Goal: Task Accomplishment & Management: Complete application form

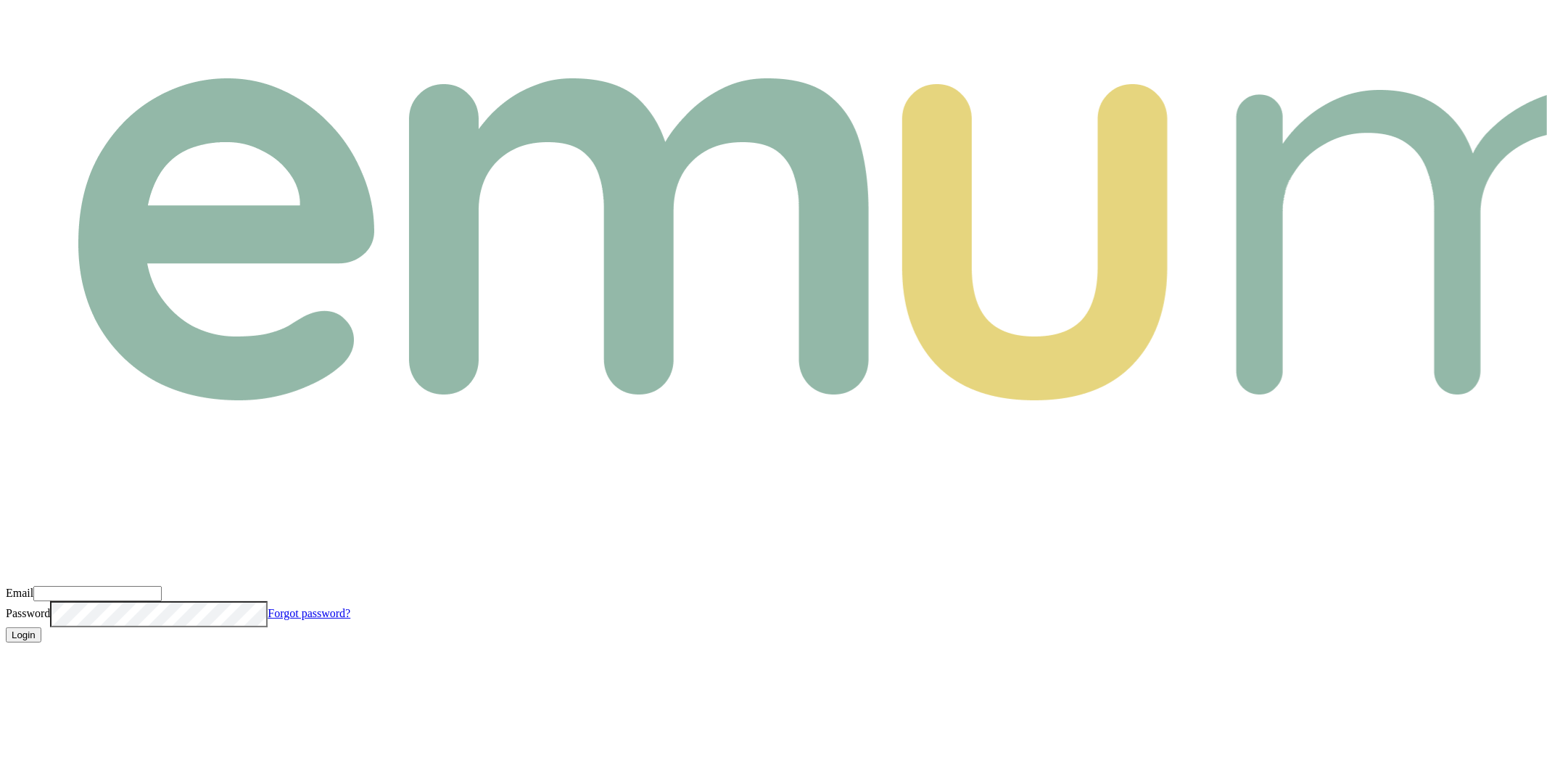
click at [161, 586] on input "Email" at bounding box center [97, 593] width 128 height 16
click at [6, 654] on com-1password-button at bounding box center [6, 654] width 0 height 0
type input "m@emumoney.com.au"
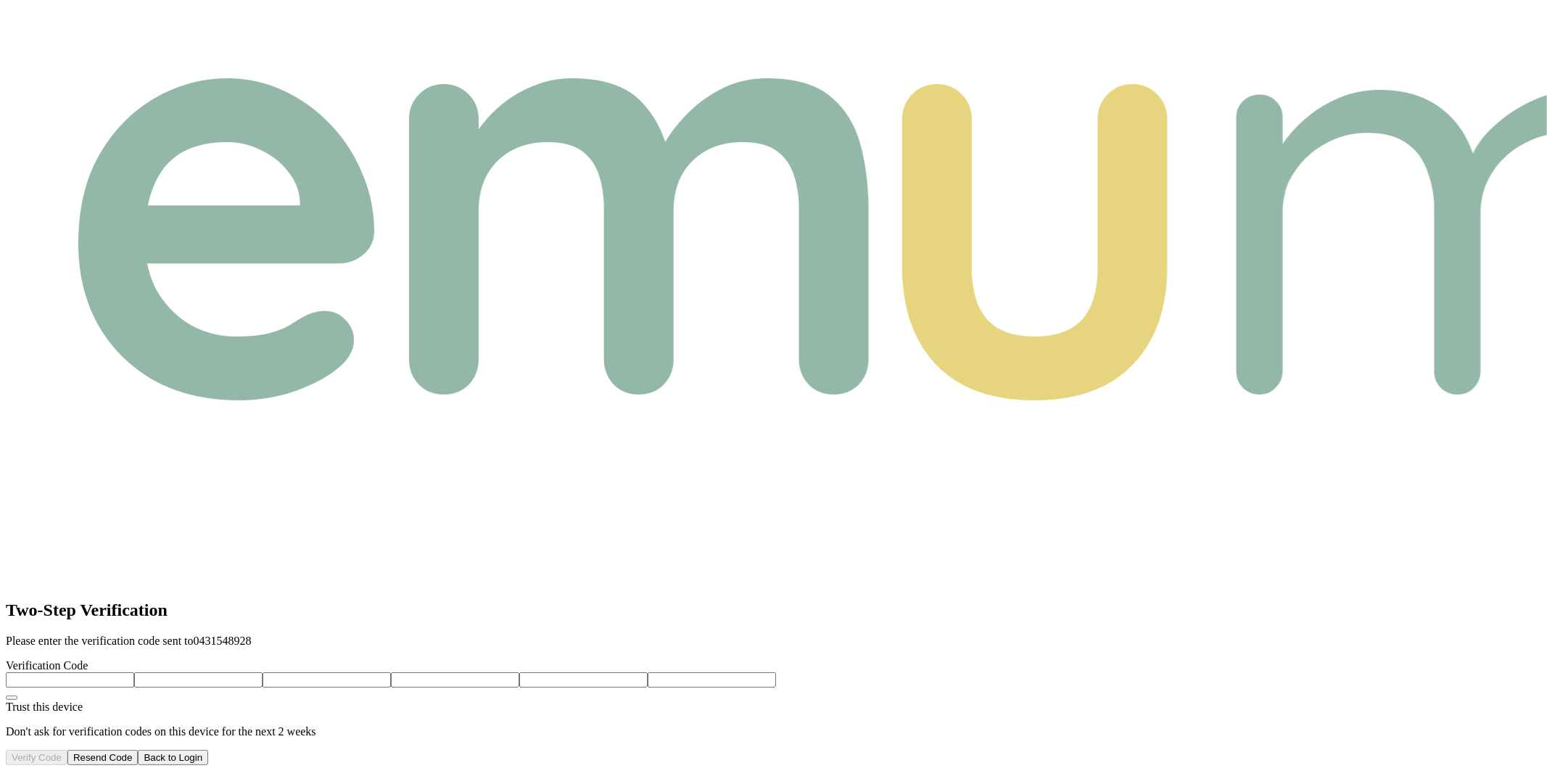
click at [134, 672] on input "number" at bounding box center [70, 680] width 128 height 16
type input "0"
type input "6"
type input "9"
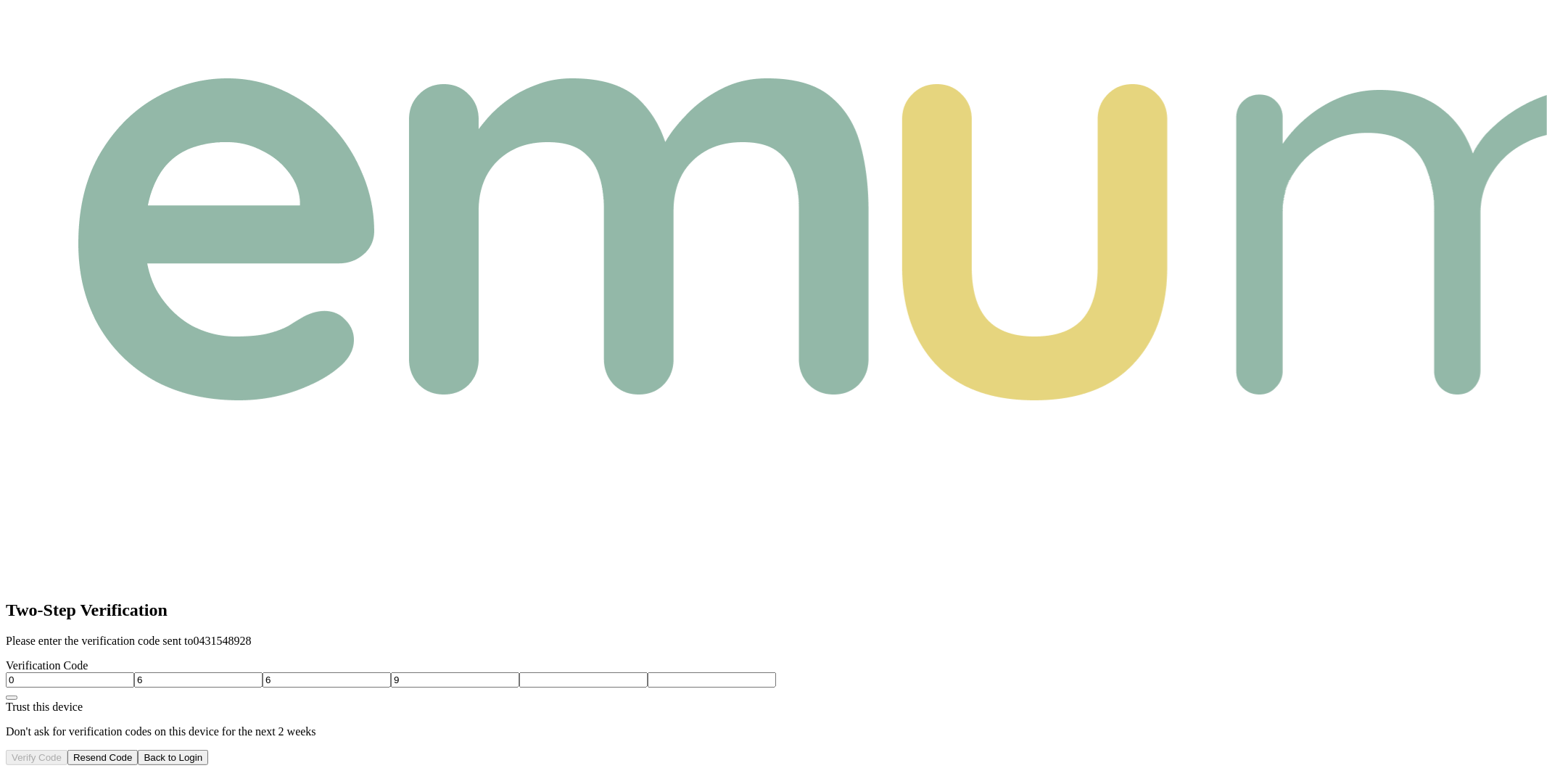
type input "4"
type input "8"
click at [67, 750] on button "Verify Code" at bounding box center [36, 757] width 61 height 16
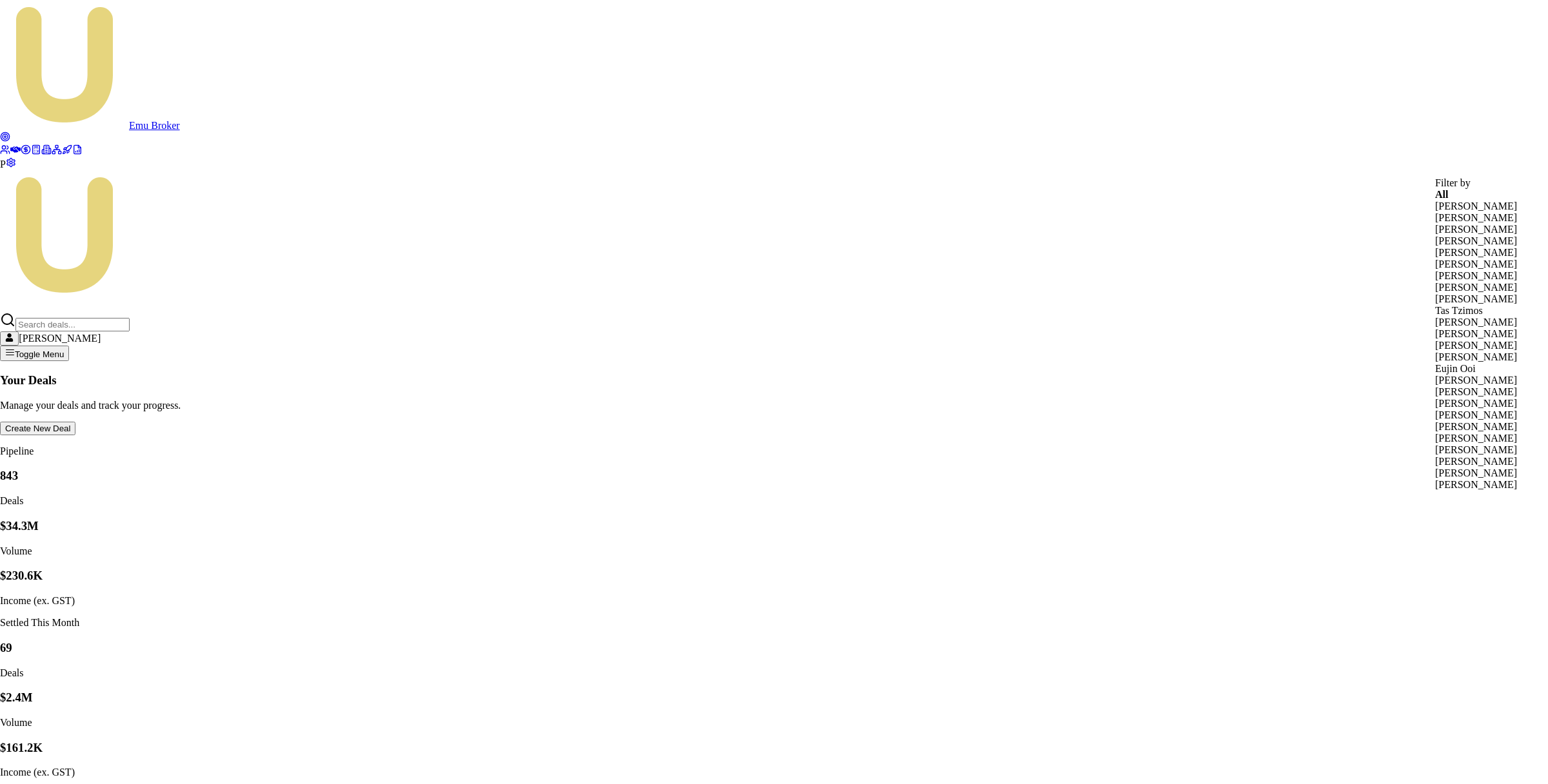
click at [1375, 340] on div "Pinkesh Patel" at bounding box center [1476, 334] width 82 height 12
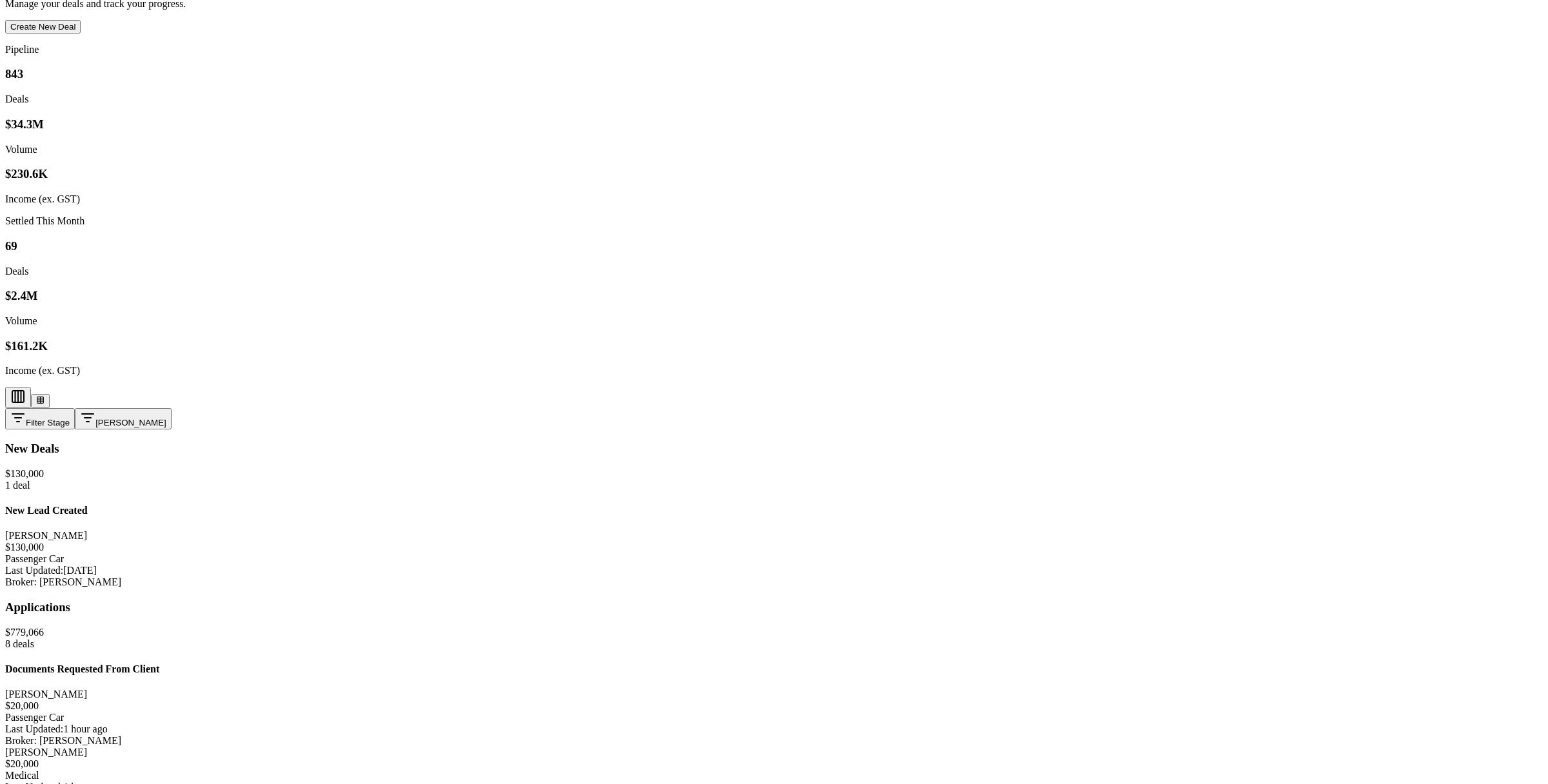
scroll to position [409, 0]
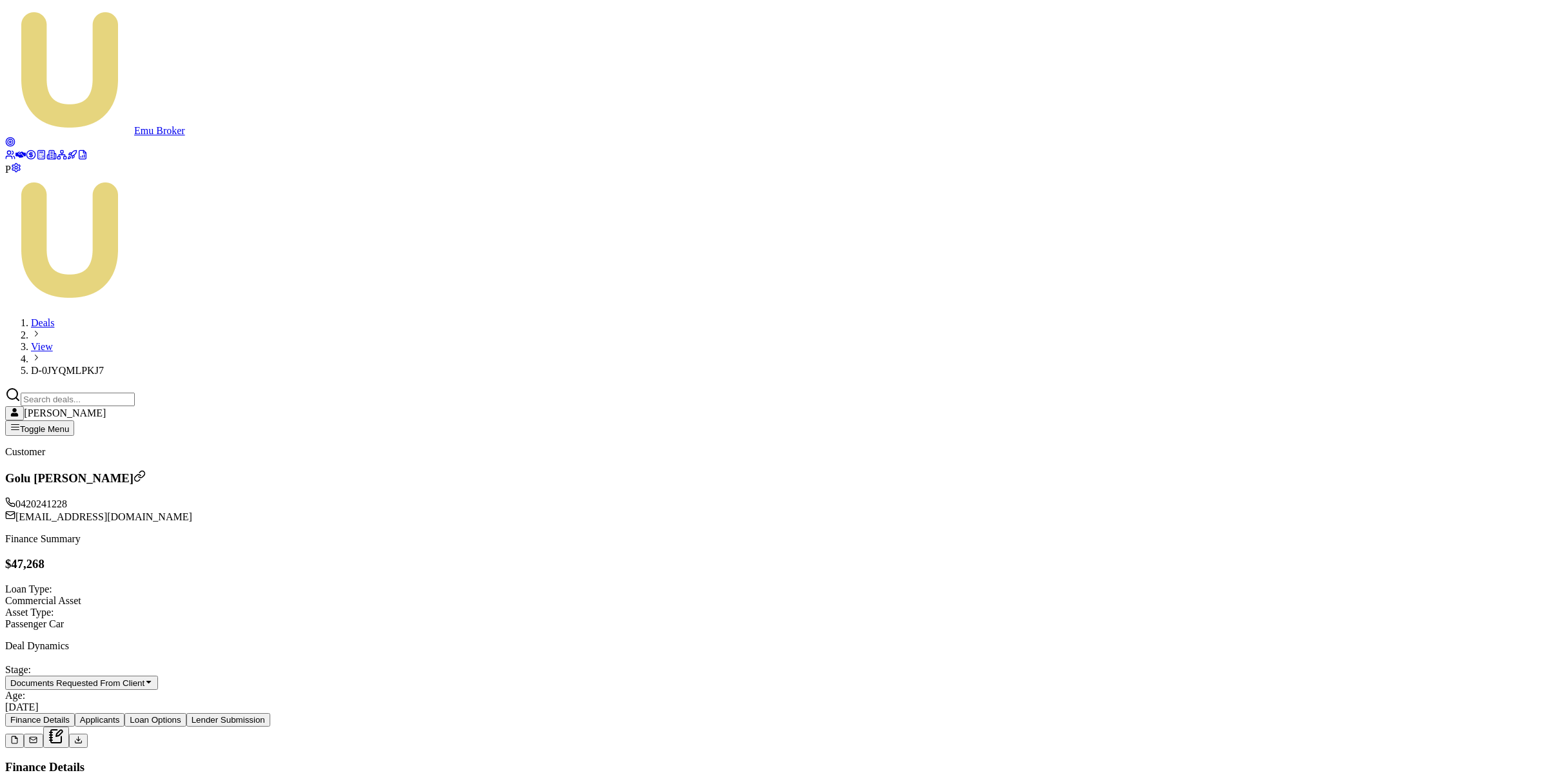
click at [82, 736] on icon at bounding box center [78, 740] width 9 height 9
click at [125, 713] on button "Applicants" at bounding box center [100, 719] width 50 height 14
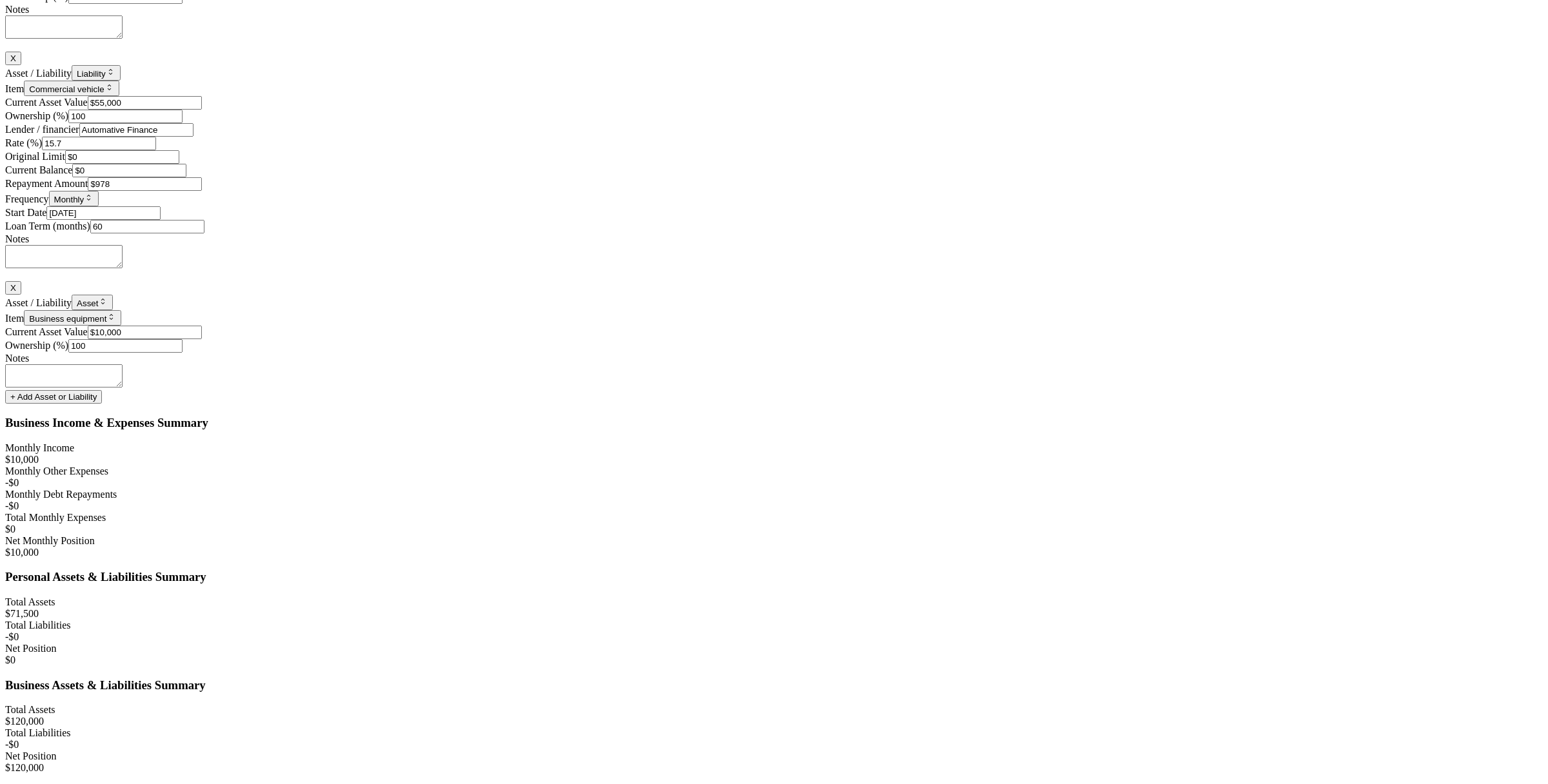
scroll to position [3715, 0]
click at [457, 41] on div at bounding box center [774, 41] width 1537 height 0
click at [186, 177] on input "0" at bounding box center [129, 170] width 114 height 14
drag, startPoint x: 1255, startPoint y: 488, endPoint x: 1237, endPoint y: 488, distance: 18.0
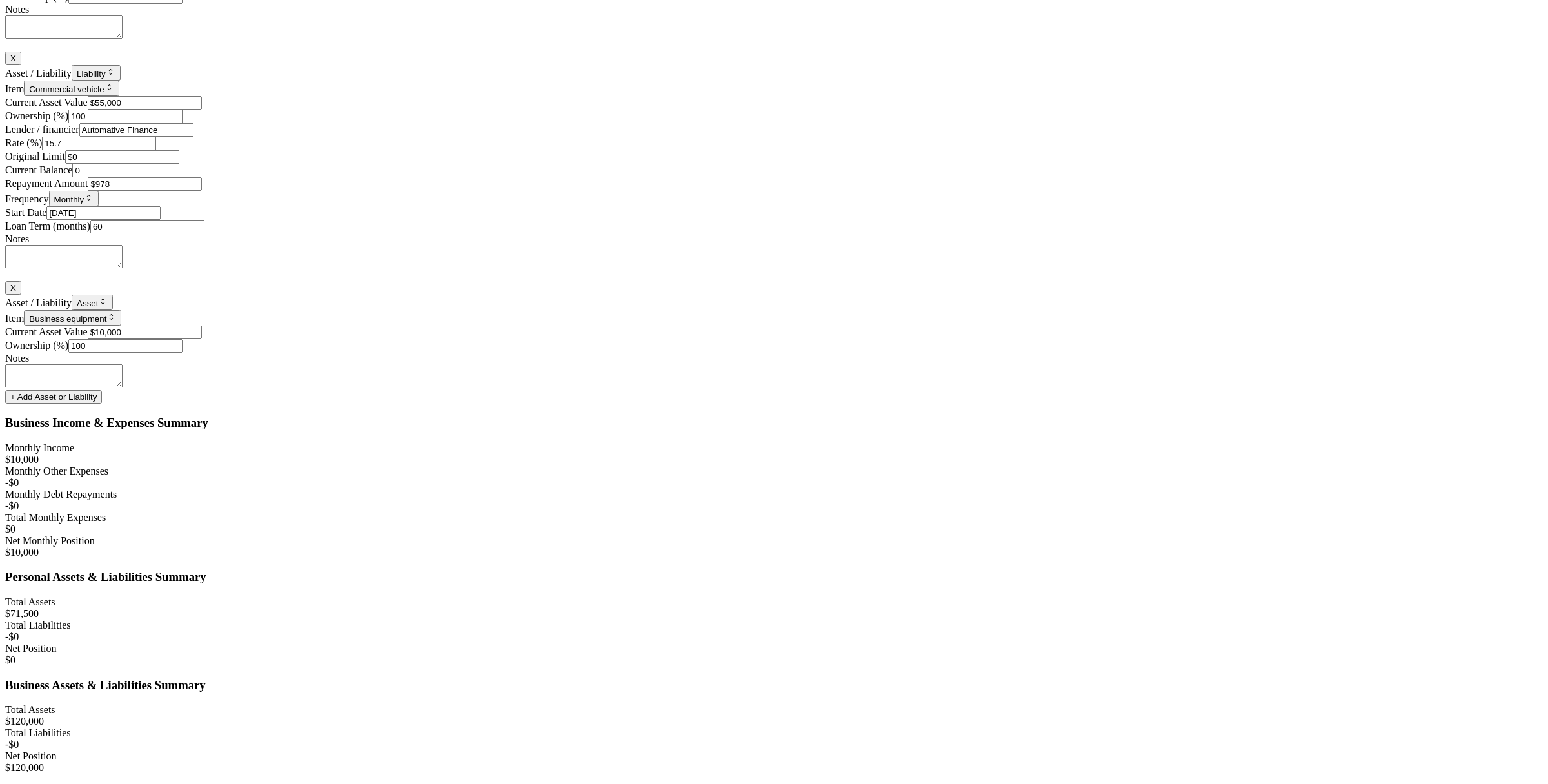
click at [186, 177] on input "0" at bounding box center [129, 170] width 114 height 14
click at [1229, 177] on div "Lender / financier Automative Finance Rate (%) 15.7 Original Limit $0 Current B…" at bounding box center [774, 150] width 1537 height 54
drag, startPoint x: 1269, startPoint y: 486, endPoint x: 1249, endPoint y: 488, distance: 20.1
click at [186, 177] on input "0" at bounding box center [129, 170] width 114 height 14
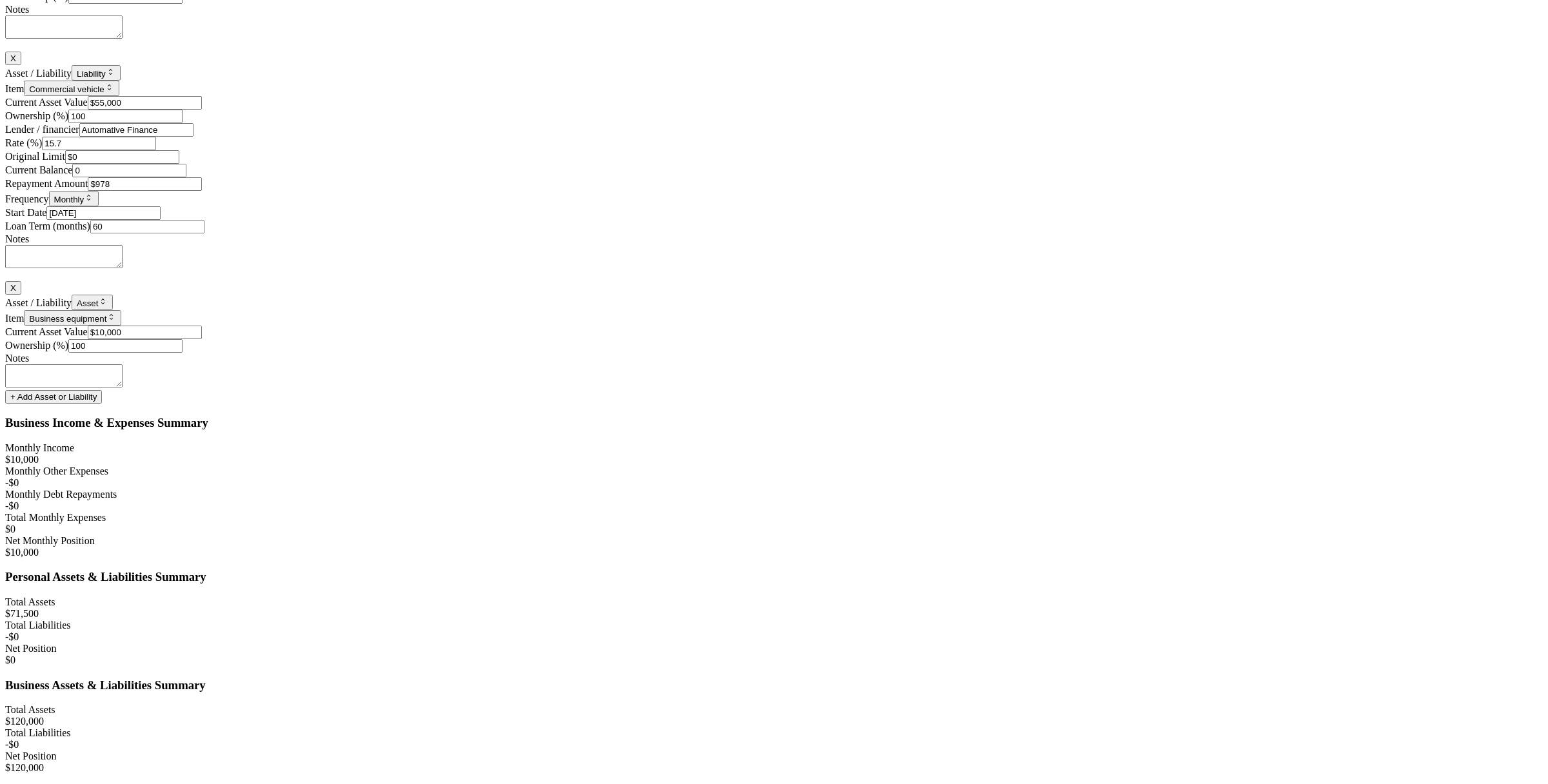
click at [186, 177] on input "0" at bounding box center [129, 170] width 114 height 14
click at [1206, 164] on div "Original Limit $0" at bounding box center [774, 157] width 1537 height 14
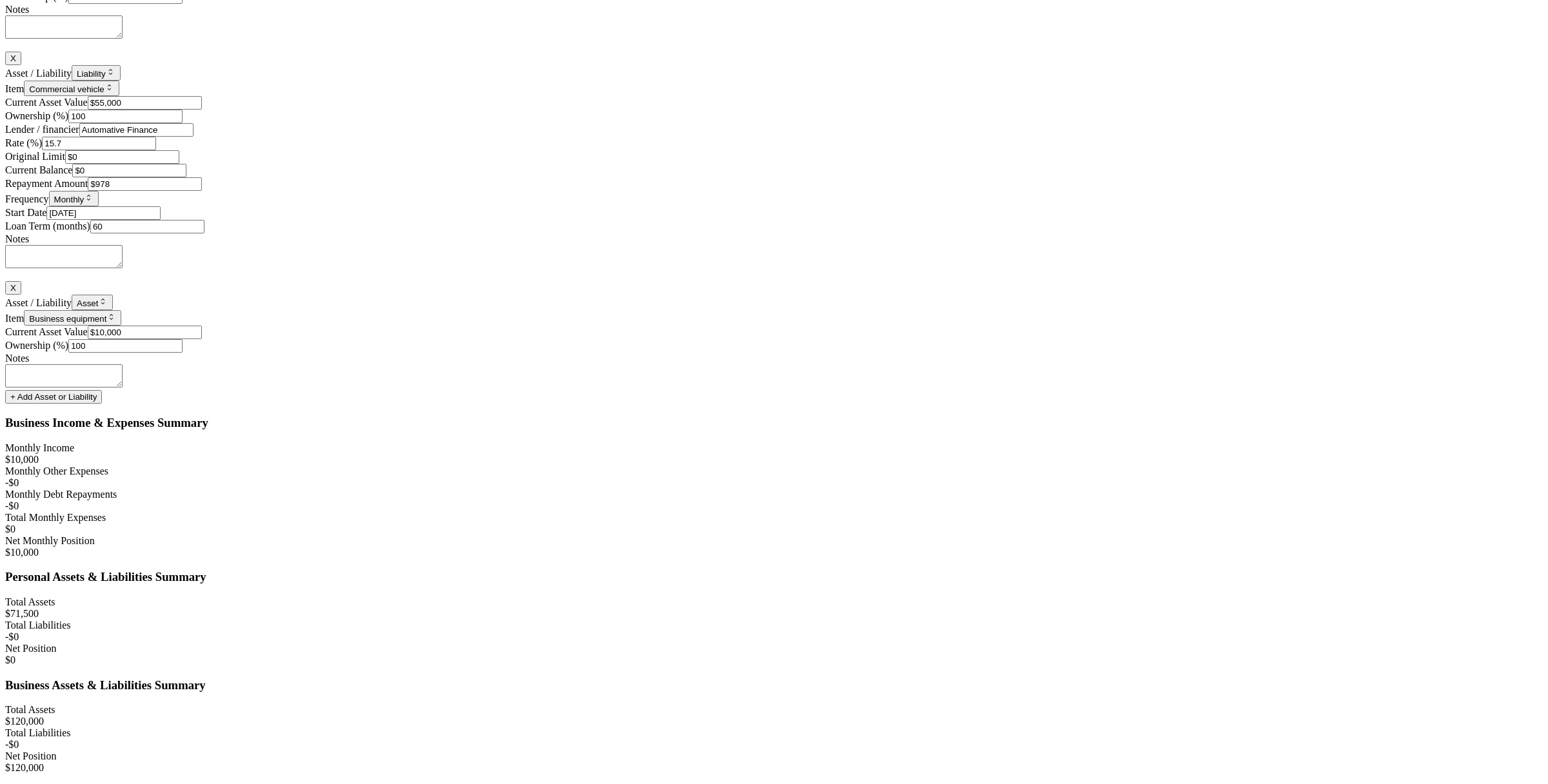
type input "0"
click at [186, 177] on input "0" at bounding box center [129, 170] width 114 height 14
drag, startPoint x: 1271, startPoint y: 427, endPoint x: 1238, endPoint y: 428, distance: 33.0
click at [186, 177] on input "0" at bounding box center [129, 170] width 114 height 14
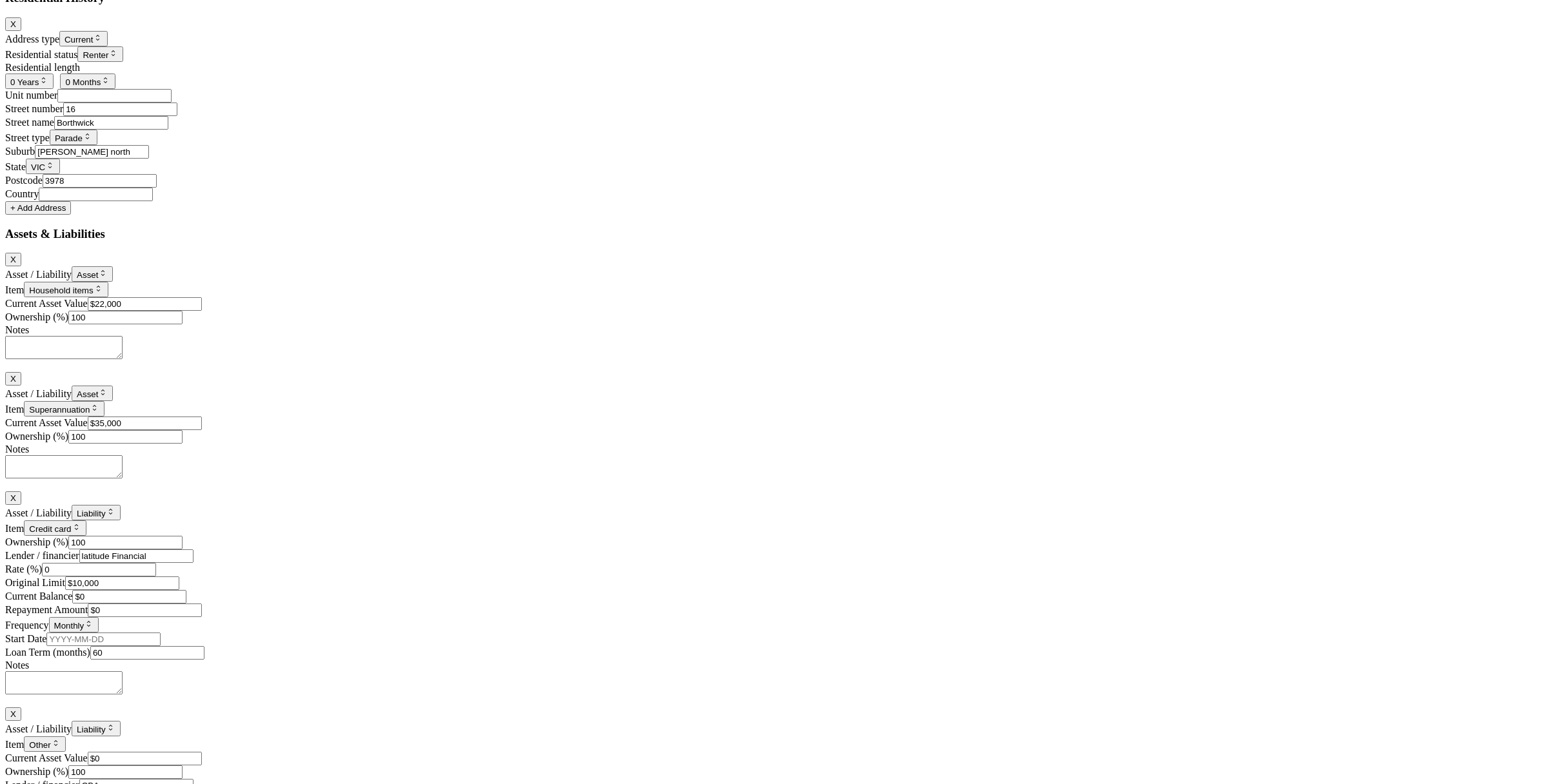
scroll to position [1765, 0]
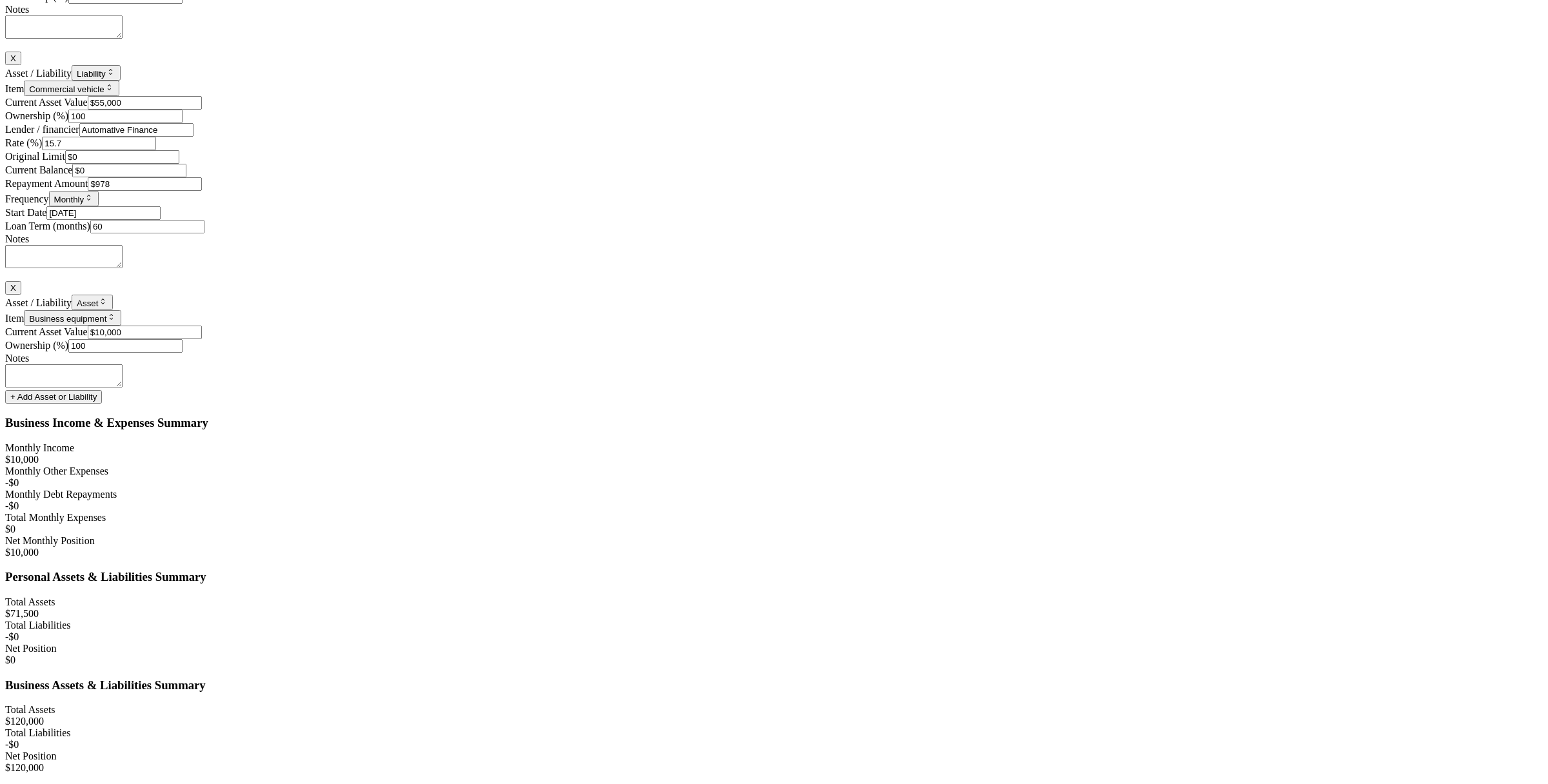
drag, startPoint x: 1274, startPoint y: 416, endPoint x: 1238, endPoint y: 415, distance: 36.0
click at [186, 177] on input "0" at bounding box center [129, 170] width 114 height 14
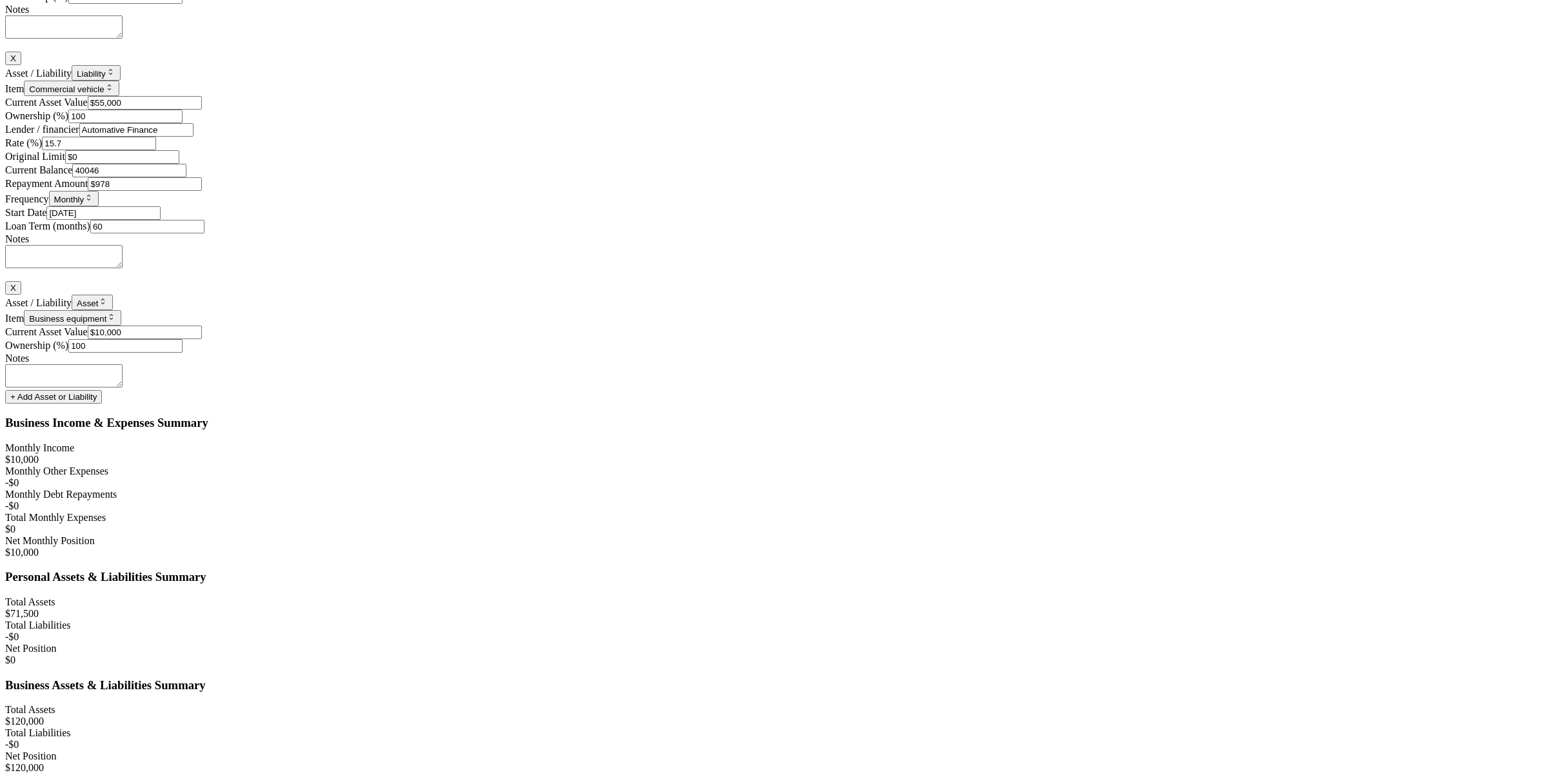
type input "$40,046"
click at [1207, 164] on div "Original Limit $0" at bounding box center [774, 157] width 1537 height 14
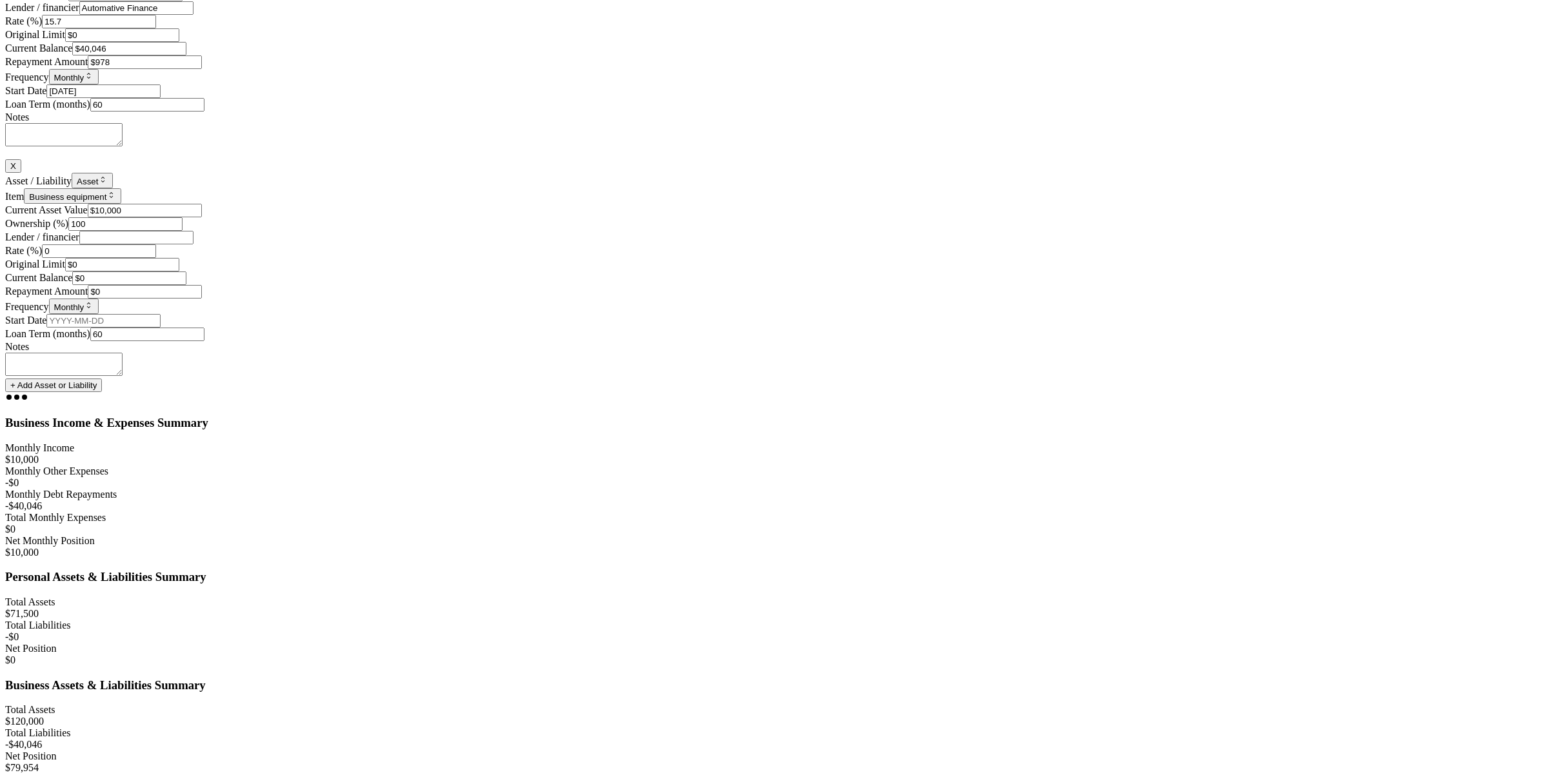
scroll to position [3927, 0]
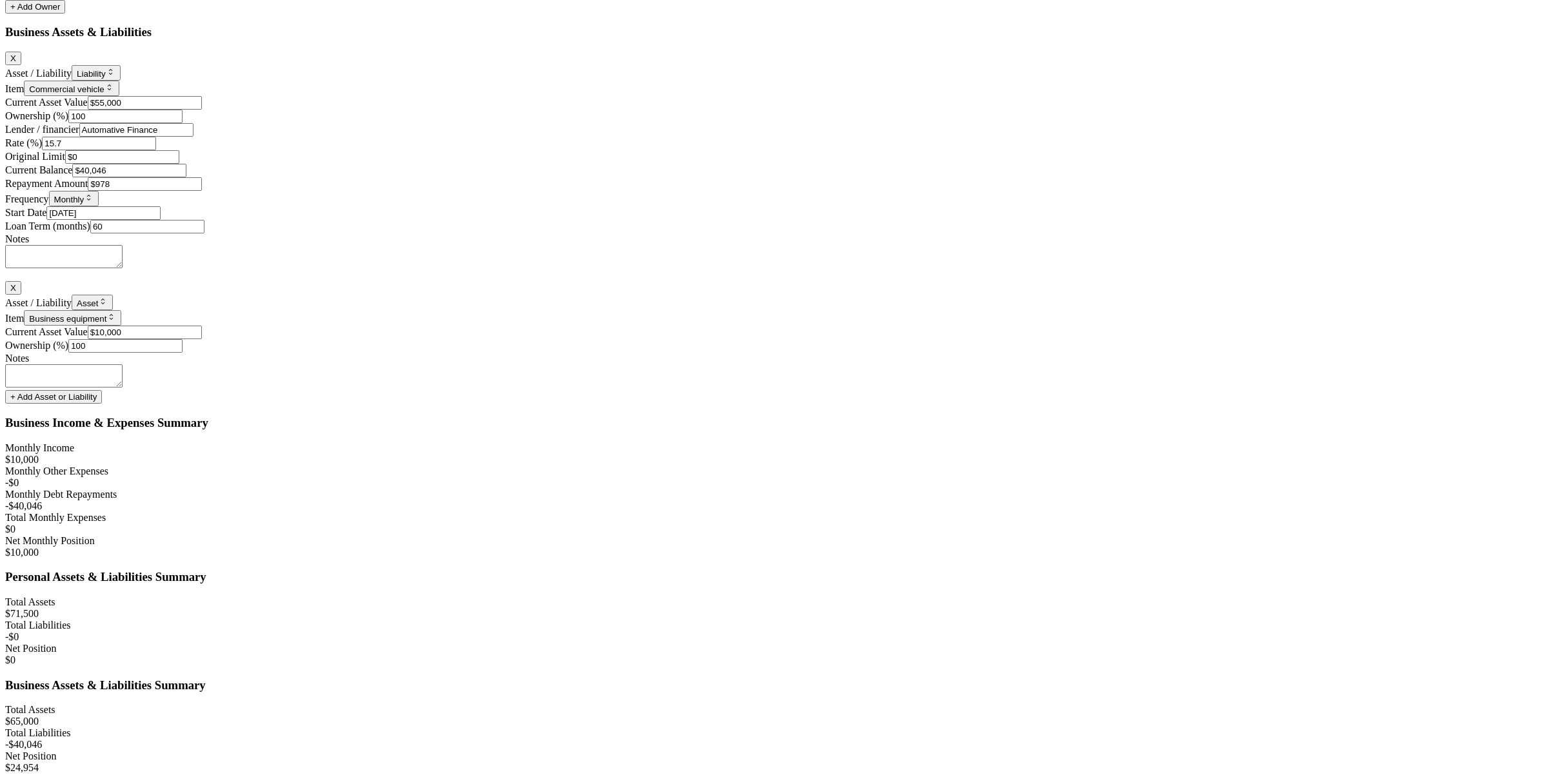
click at [905, 404] on div "+ Add Asset or Liability" at bounding box center [774, 397] width 1537 height 14
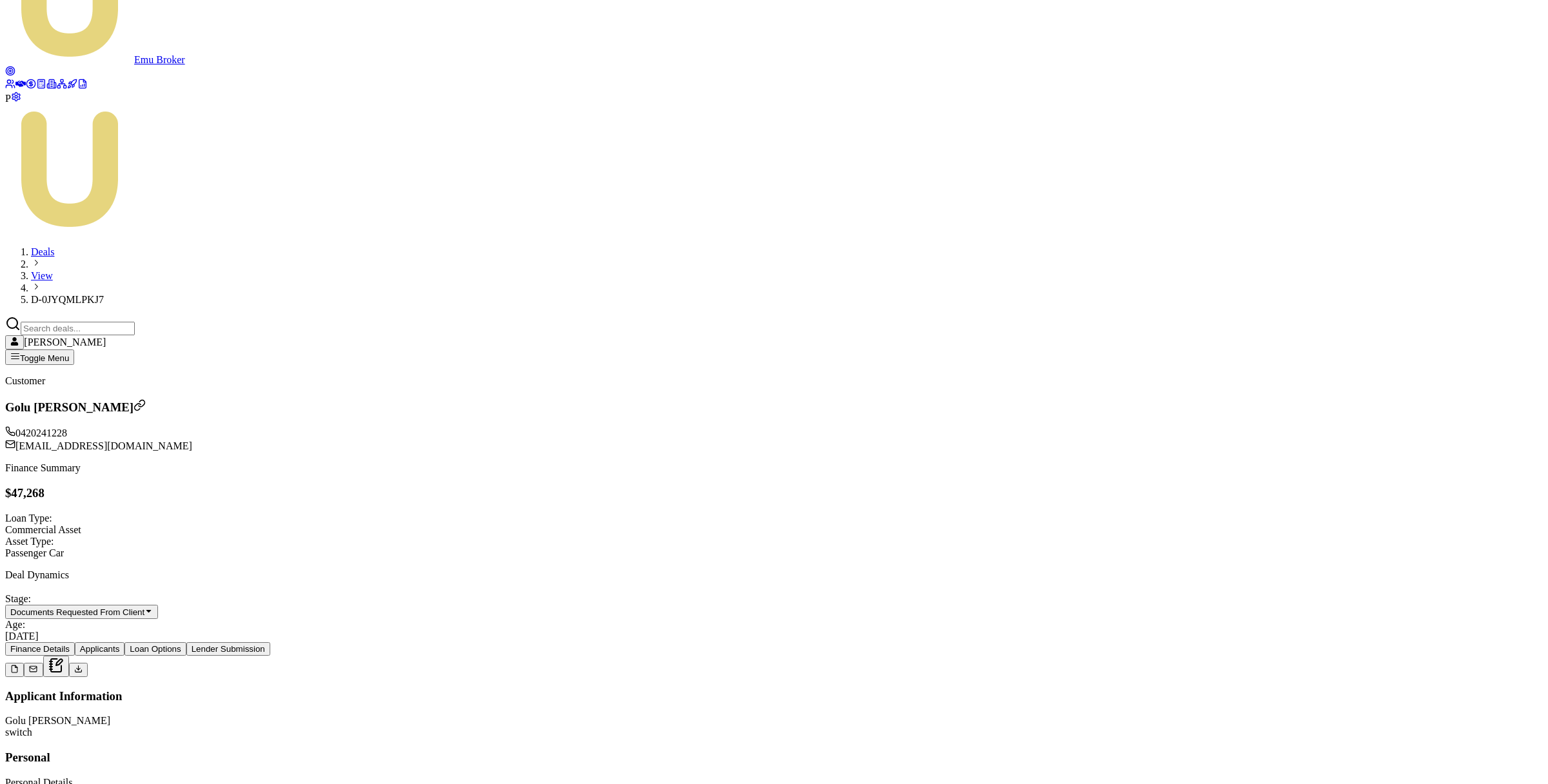
scroll to position [0, 0]
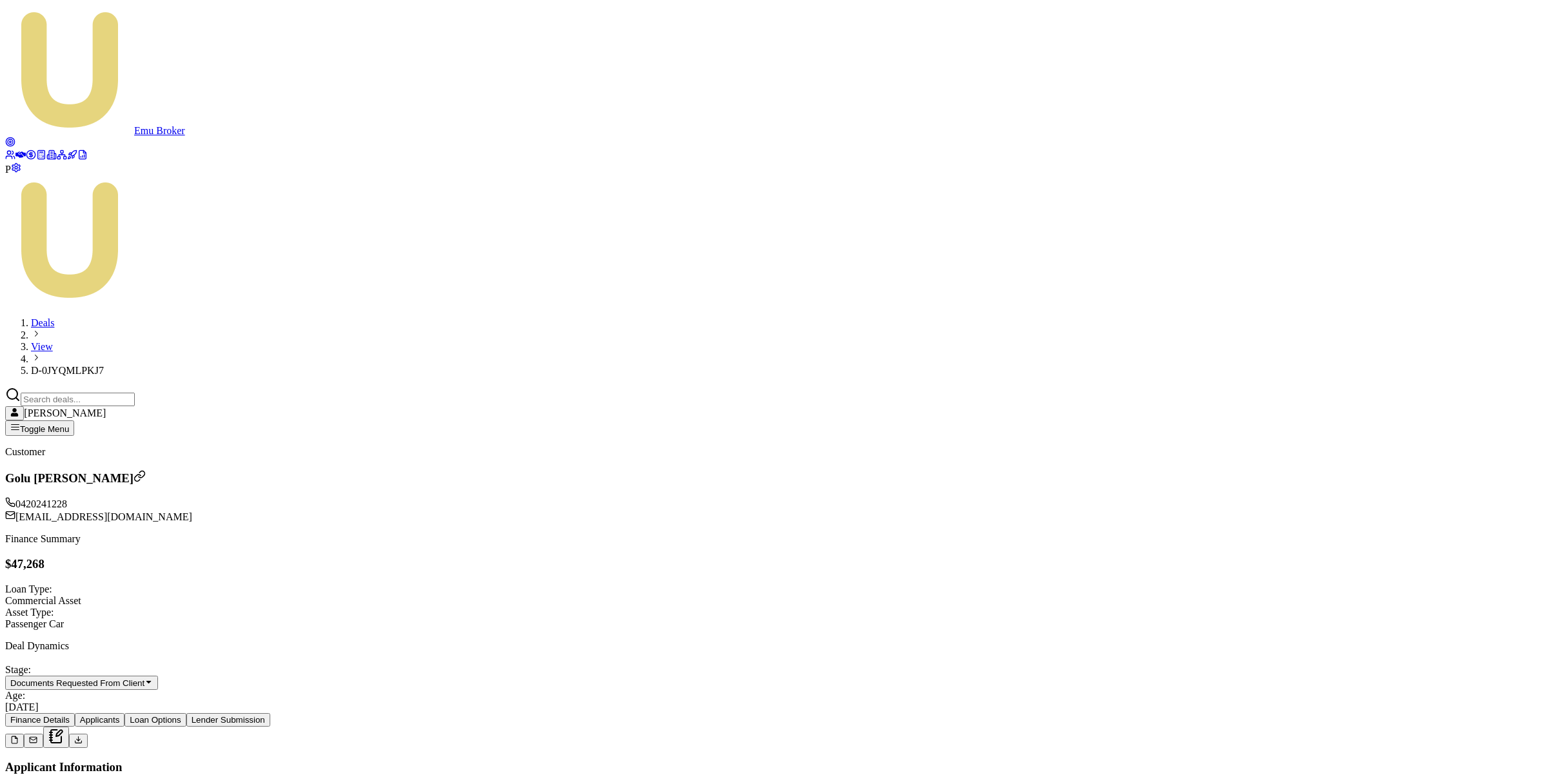
click at [88, 734] on button at bounding box center [78, 741] width 18 height 14
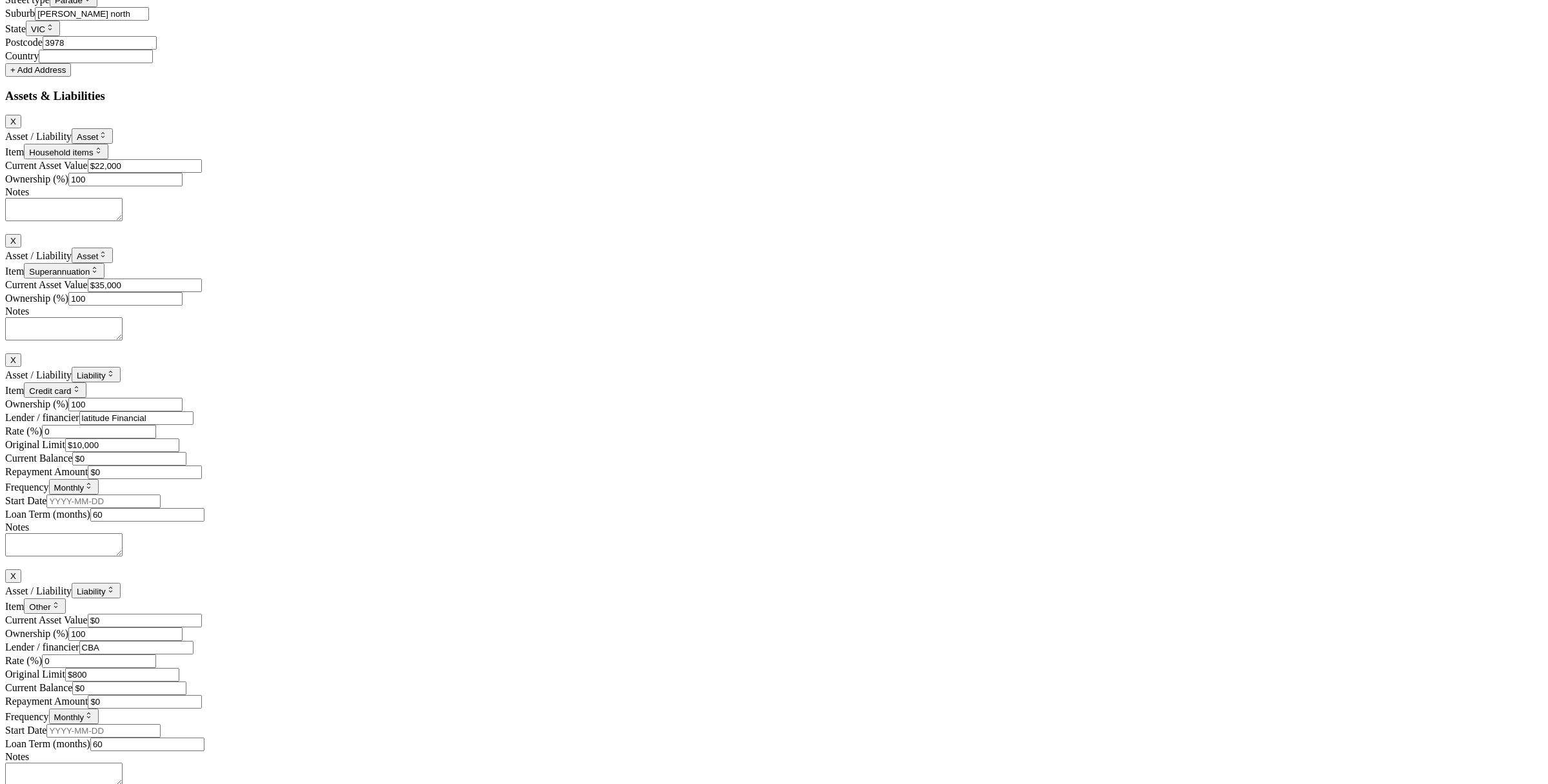
scroll to position [1867, 0]
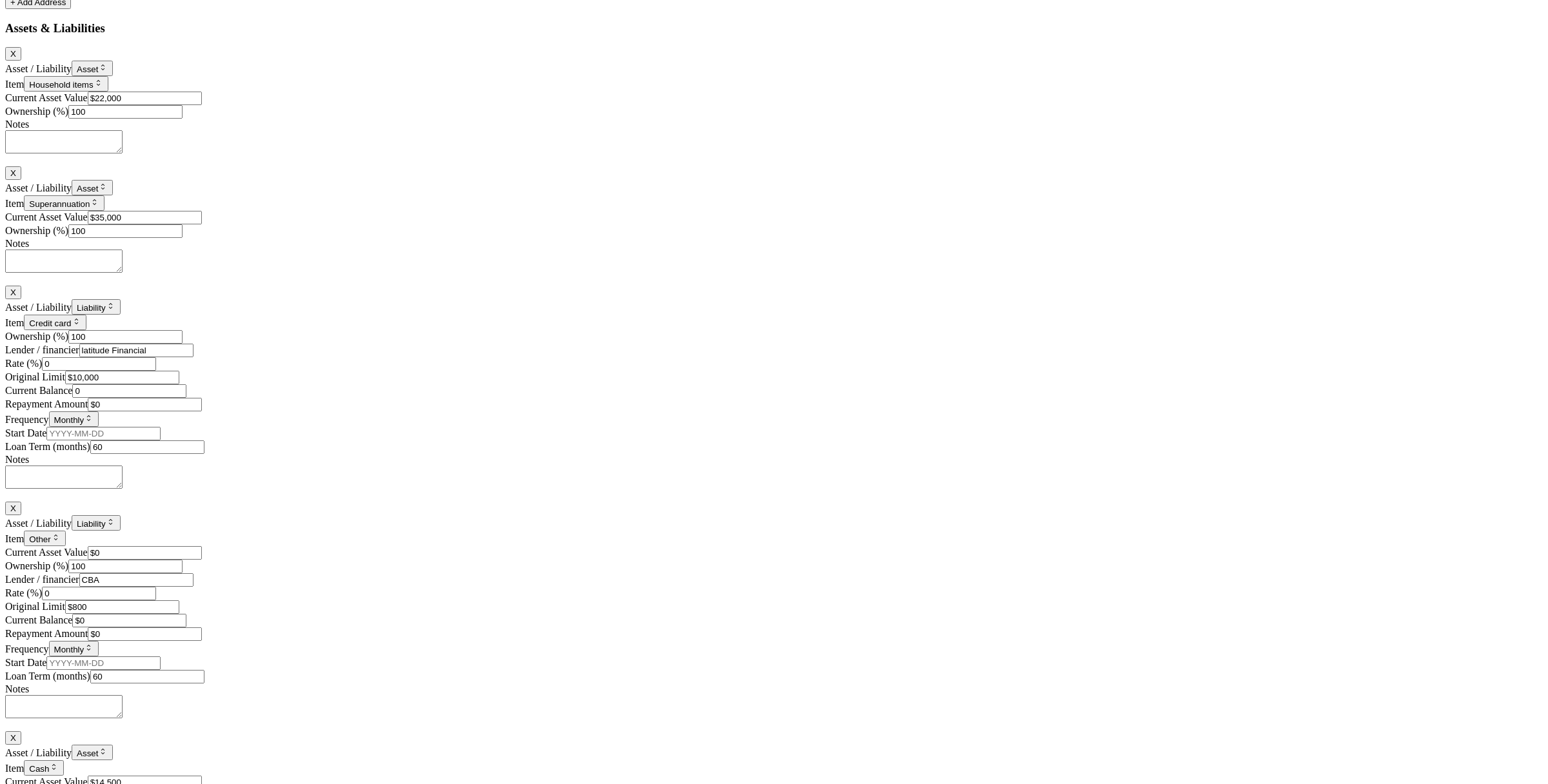
drag, startPoint x: 1271, startPoint y: 347, endPoint x: 1238, endPoint y: 347, distance: 33.0
click at [186, 384] on input "0" at bounding box center [129, 391] width 114 height 14
type input "$0"
click at [1298, 299] on div "Asset / Liability Liability Asset Liability Item Credit card Home Car Boat Bike…" at bounding box center [774, 321] width 1537 height 45
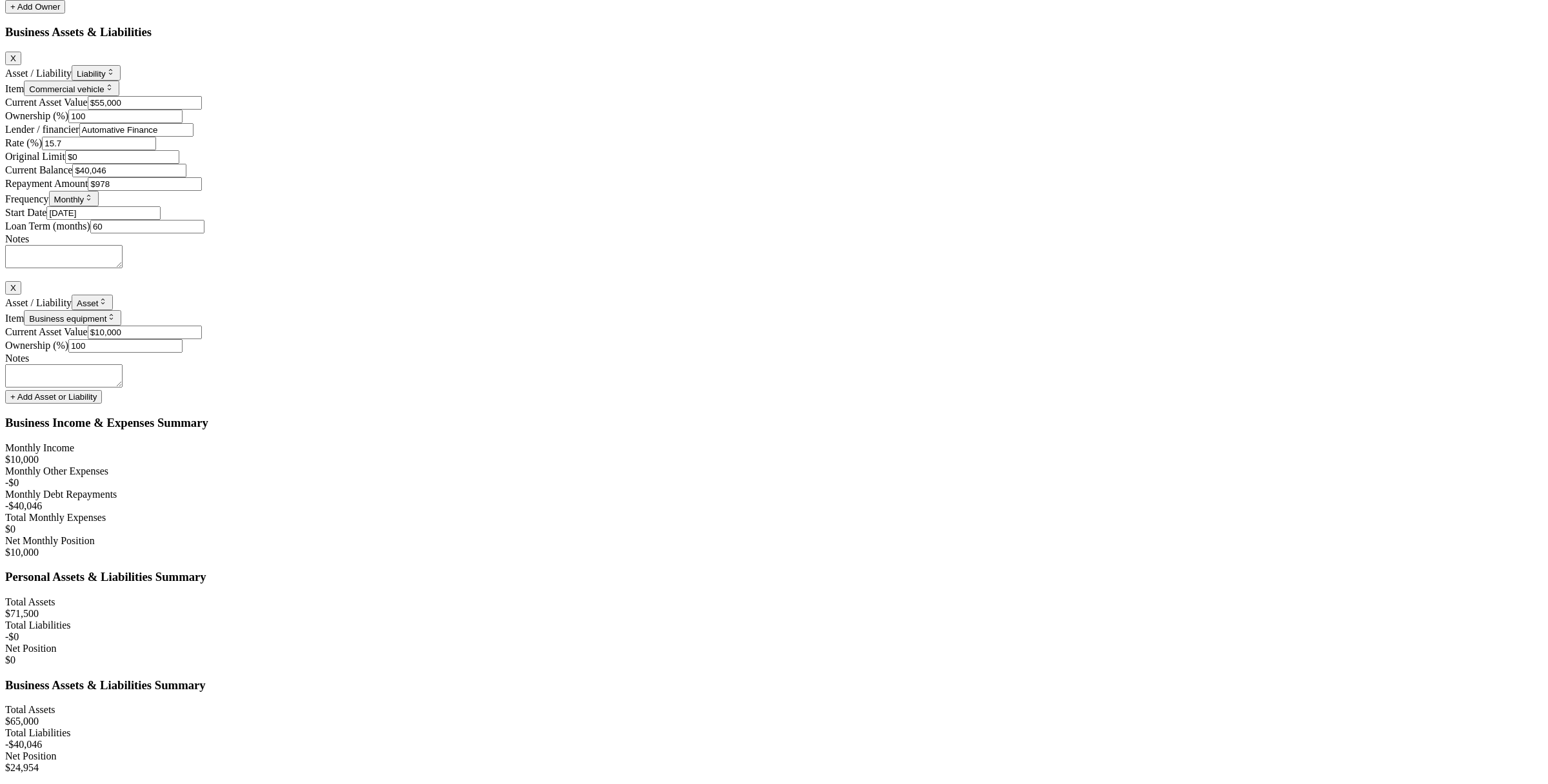
scroll to position [4210, 0]
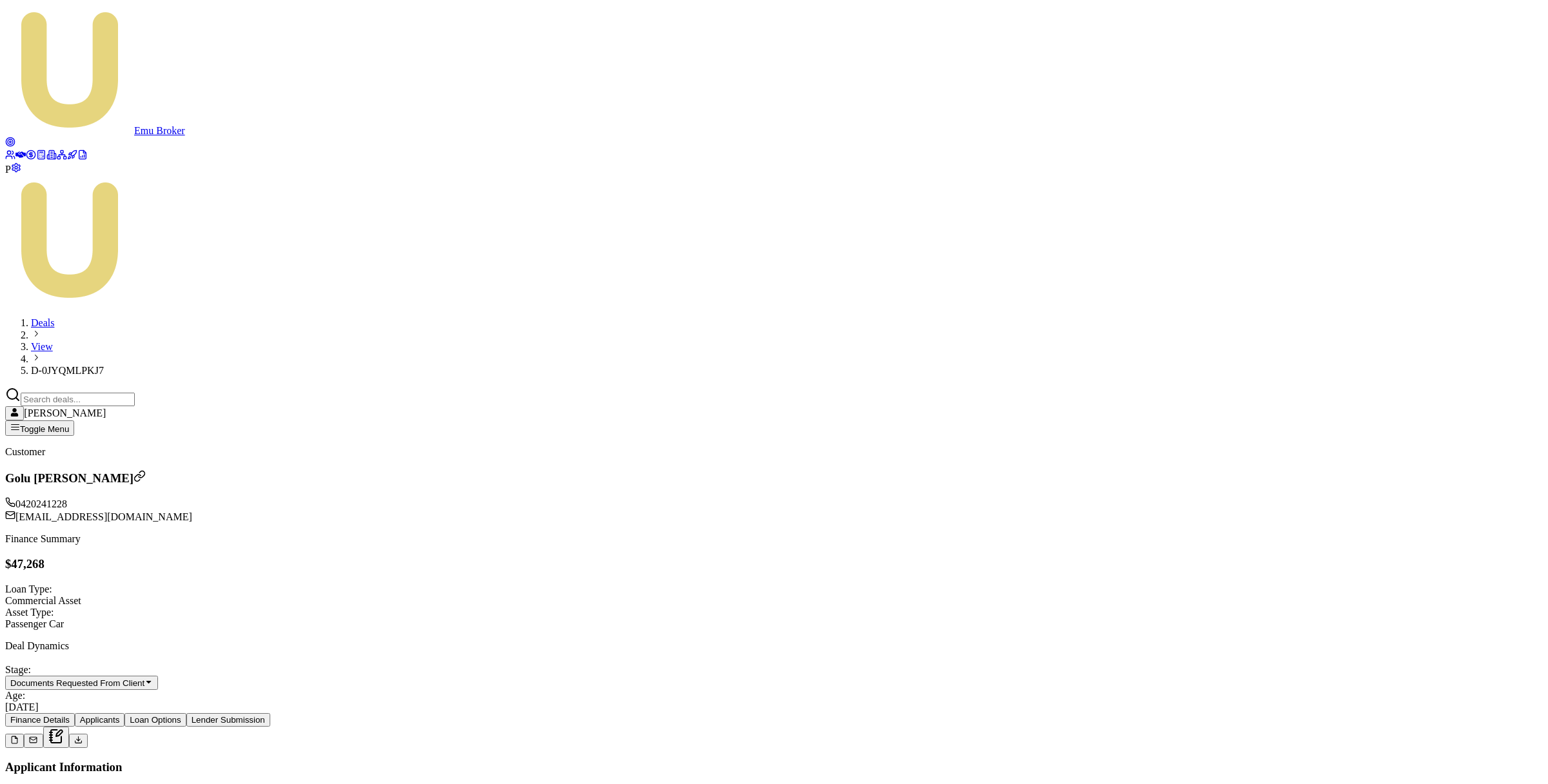
click at [81, 741] on icon at bounding box center [78, 741] width 7 height 2
click at [82, 736] on icon at bounding box center [78, 740] width 9 height 9
click at [88, 734] on button at bounding box center [78, 741] width 18 height 14
click at [80, 739] on polyline at bounding box center [79, 739] width 4 height 2
click at [82, 736] on icon at bounding box center [78, 740] width 9 height 9
